Goal: Find contact information: Find contact information

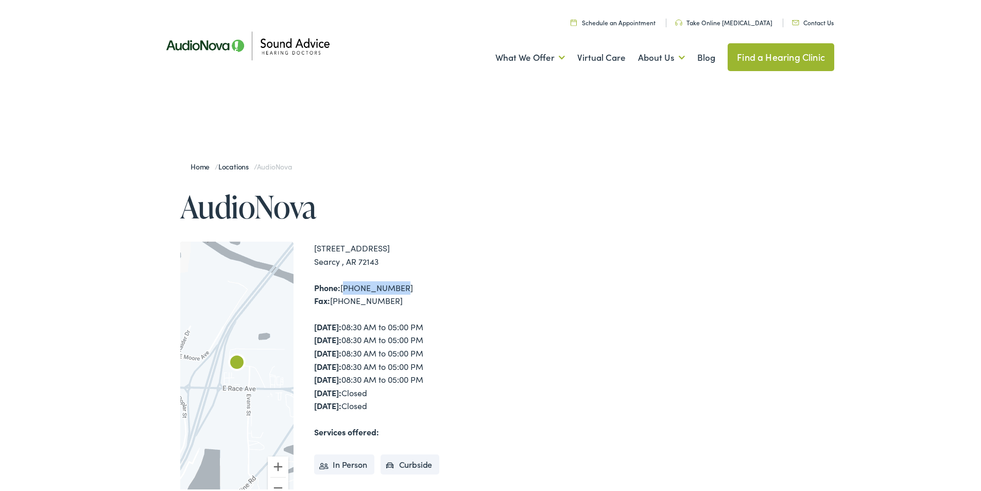
drag, startPoint x: 397, startPoint y: 284, endPoint x: 341, endPoint y: 278, distance: 56.0
click at [341, 278] on div "[STREET_ADDRESS] [GEOGRAPHIC_DATA] , AR 72143 Phone: [PHONE_NUMBER] Fax: [PHONE…" at bounding box center [404, 374] width 180 height 269
click at [452, 263] on div "[STREET_ADDRESS] [GEOGRAPHIC_DATA] , AR 72143" at bounding box center [404, 253] width 180 height 26
drag, startPoint x: 394, startPoint y: 286, endPoint x: 341, endPoint y: 290, distance: 53.2
click at [341, 290] on div "Phone: [PHONE_NUMBER] Fax: [PHONE_NUMBER]" at bounding box center [404, 292] width 180 height 26
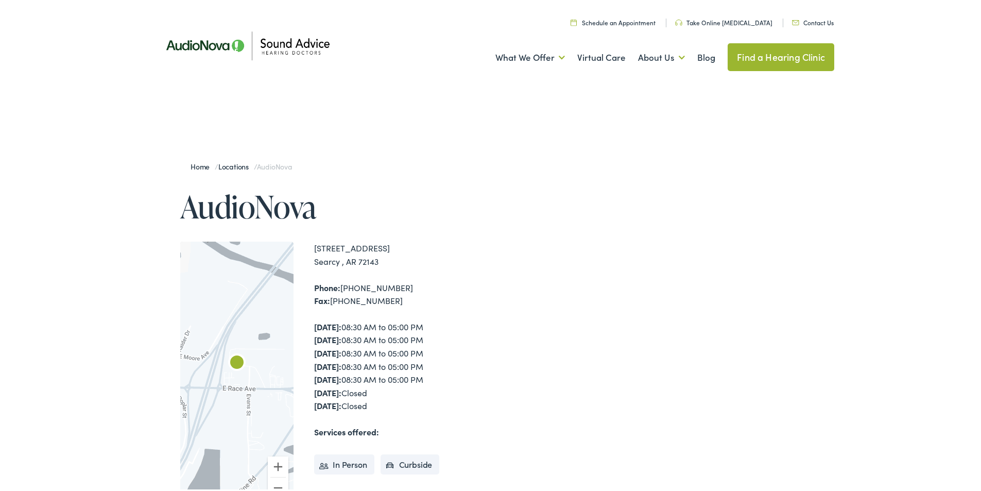
click at [528, 234] on div "Home / Locations / AudioNova AudioNova ← Move left → Move right ↑ Move up ↓ Mov…" at bounding box center [495, 378] width 680 height 458
drag, startPoint x: 401, startPoint y: 284, endPoint x: 304, endPoint y: 234, distance: 109.2
click at [304, 234] on div "Home / Locations / AudioNova AudioNova ← Move left → Move right ↑ Move up ↓ Mov…" at bounding box center [325, 378] width 340 height 458
click at [303, 234] on div "Home / Locations / AudioNova AudioNova ← Move left → Move right ↑ Move up ↓ Mov…" at bounding box center [325, 378] width 340 height 458
drag, startPoint x: 306, startPoint y: 239, endPoint x: 399, endPoint y: 300, distance: 111.3
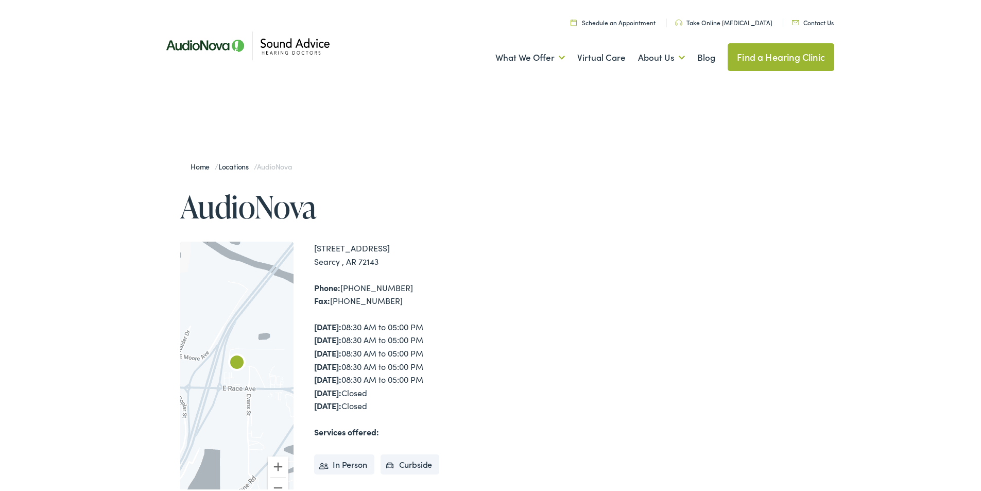
click at [399, 300] on div "Home / Locations / AudioNova AudioNova ← Move left → Move right ↑ Move up ↓ Mov…" at bounding box center [325, 378] width 340 height 458
click at [481, 283] on div "Phone: [PHONE_NUMBER] Fax: [PHONE_NUMBER]" at bounding box center [404, 292] width 180 height 26
